Goal: Task Accomplishment & Management: Use online tool/utility

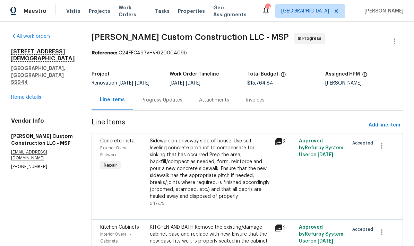
click at [18, 95] on link "Home details" at bounding box center [26, 97] width 30 height 5
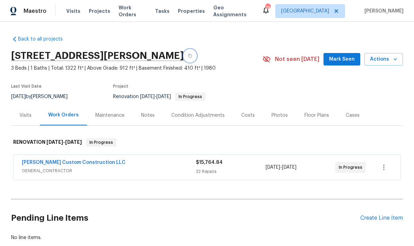
click at [188, 56] on icon "button" at bounding box center [190, 56] width 4 height 4
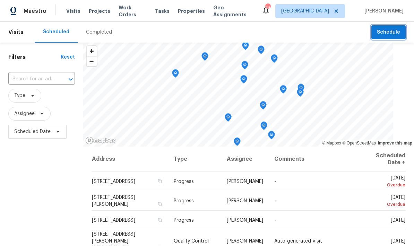
click at [385, 31] on span "Schedule" at bounding box center [388, 32] width 23 height 9
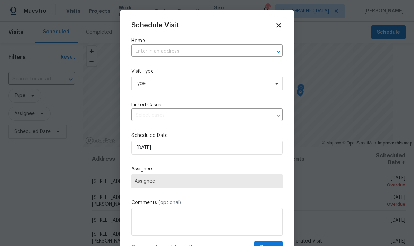
click at [145, 51] on input "text" at bounding box center [197, 51] width 132 height 11
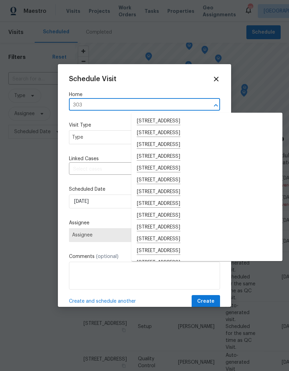
type input "303 6"
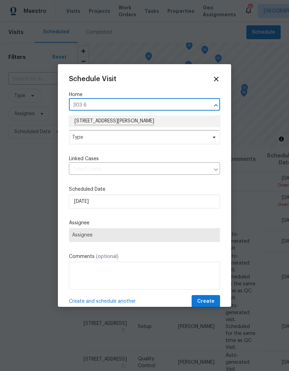
click at [84, 121] on li "[STREET_ADDRESS][PERSON_NAME]" at bounding box center [144, 121] width 151 height 12
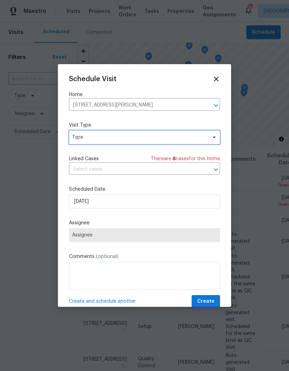
click at [76, 137] on span "Type" at bounding box center [139, 137] width 135 height 7
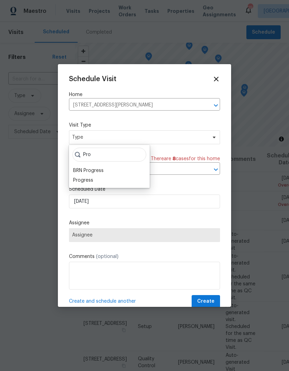
type input "Pro"
click at [79, 180] on div "Progress" at bounding box center [83, 180] width 20 height 7
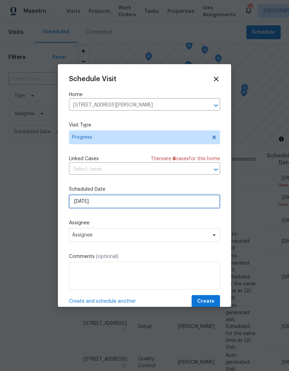
click at [107, 205] on input "[DATE]" at bounding box center [144, 201] width 151 height 14
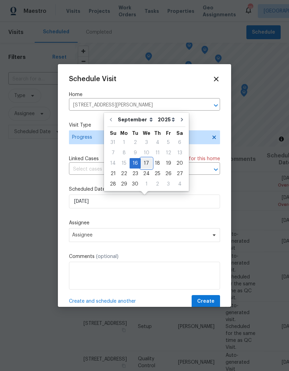
click at [144, 164] on div "17" at bounding box center [146, 163] width 11 height 10
type input "[DATE]"
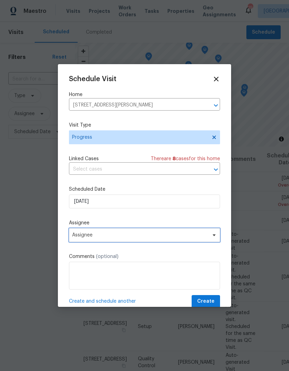
click at [77, 238] on span "Assignee" at bounding box center [140, 235] width 136 height 6
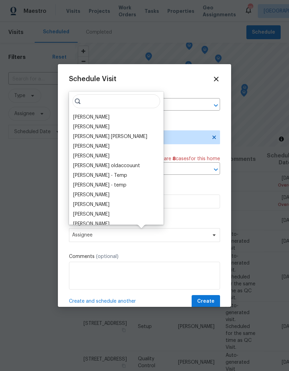
click at [80, 119] on div "[PERSON_NAME]" at bounding box center [91, 117] width 36 height 7
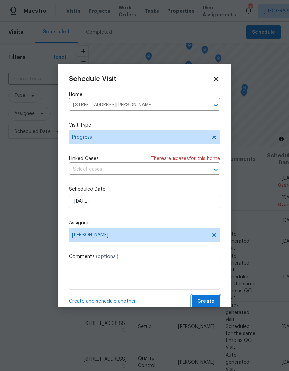
click at [207, 246] on span "Create" at bounding box center [205, 301] width 17 height 9
